Goal: Transaction & Acquisition: Purchase product/service

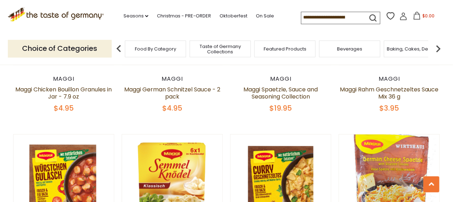
scroll to position [1209, 0]
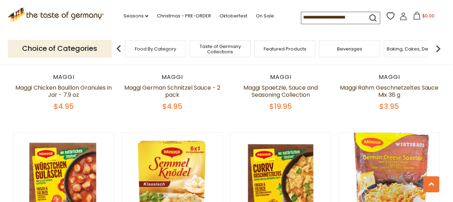
click at [193, 55] on link at bounding box center [172, 12] width 85 height 85
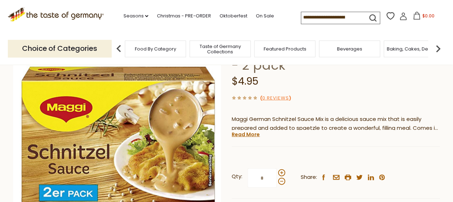
scroll to position [142, 0]
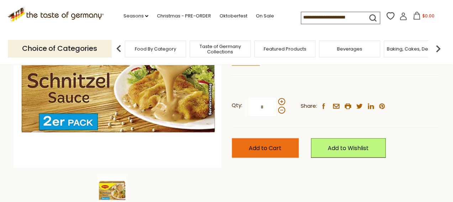
click at [280, 152] on span "Add to Cart" at bounding box center [265, 148] width 33 height 8
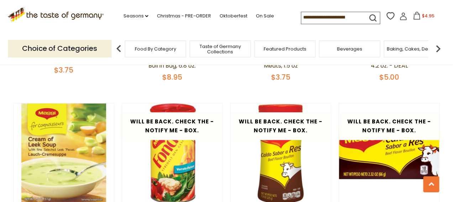
scroll to position [1422, 0]
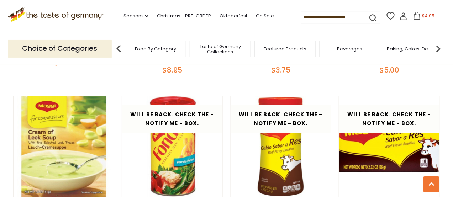
click at [182, 63] on link "Maggi German Bread Dumpling Mix, "[PERSON_NAME] [PERSON_NAME]" Boil in Bag, 6.8…" at bounding box center [172, 51] width 100 height 22
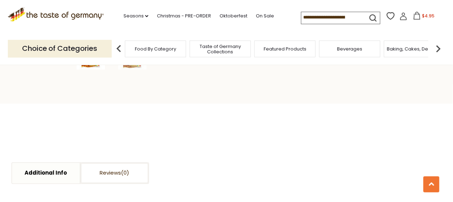
scroll to position [284, 0]
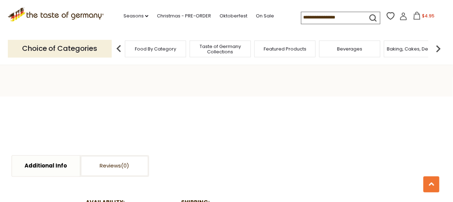
click at [273, 42] on span "Add to Cart" at bounding box center [265, 38] width 33 height 8
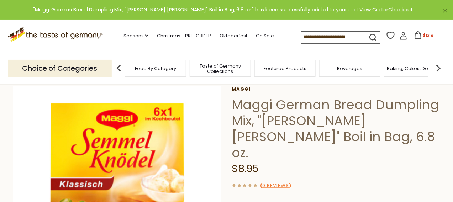
scroll to position [0, 0]
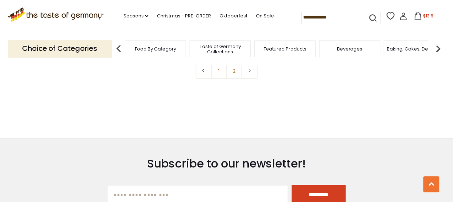
scroll to position [1707, 0]
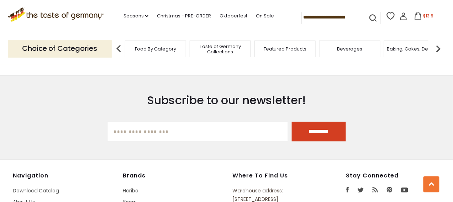
click at [233, 16] on link "2" at bounding box center [234, 8] width 16 height 16
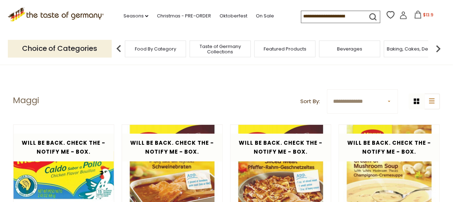
scroll to position [0, 0]
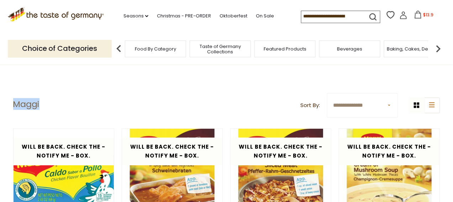
drag, startPoint x: 14, startPoint y: 111, endPoint x: 57, endPoint y: 113, distance: 43.1
click at [66, 115] on header "**********" at bounding box center [226, 105] width 427 height 25
copy h1 "Maggi"
